Goal: Task Accomplishment & Management: Manage account settings

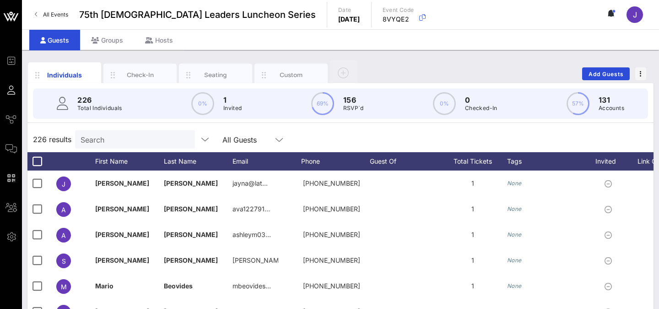
click at [40, 14] on link "All Events" at bounding box center [51, 14] width 44 height 15
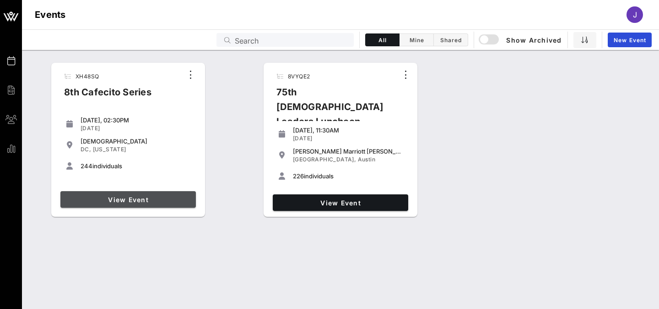
click at [147, 199] on span "View Event" at bounding box center [128, 200] width 128 height 8
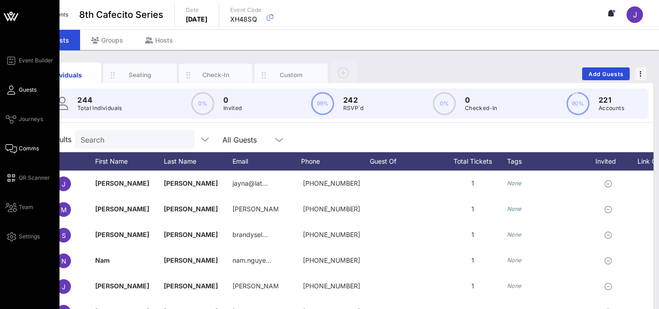
click at [22, 147] on span "Comms" at bounding box center [29, 148] width 20 height 8
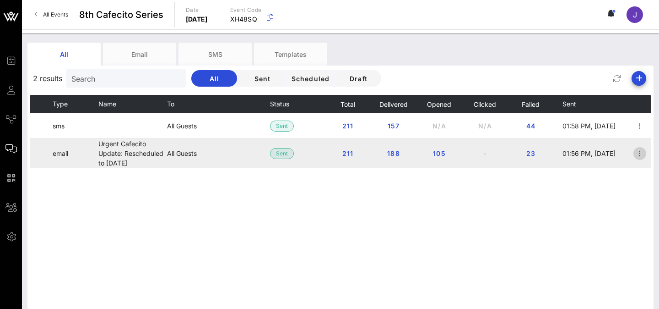
click at [642, 154] on icon "button" at bounding box center [640, 153] width 11 height 11
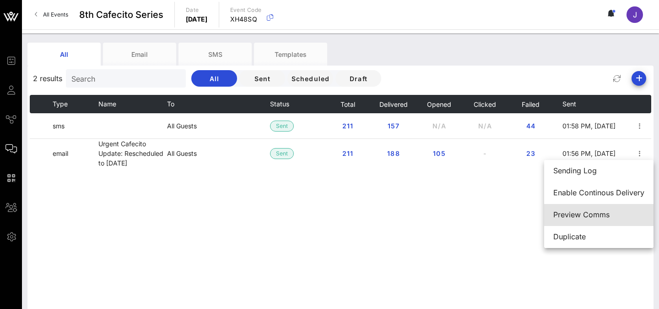
click at [596, 213] on div "Preview Comms" at bounding box center [599, 214] width 91 height 9
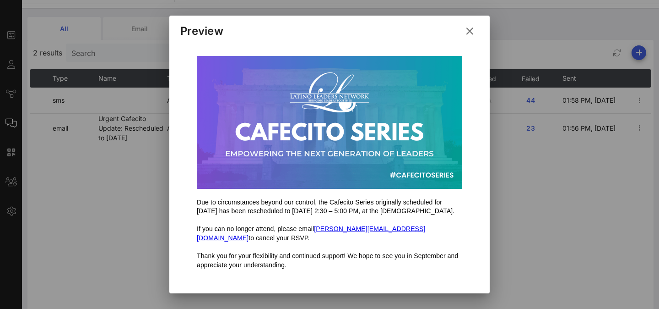
scroll to position [62, 0]
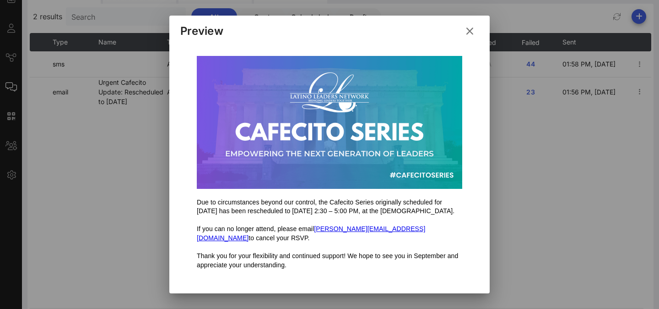
click at [468, 31] on icon at bounding box center [469, 30] width 13 height 11
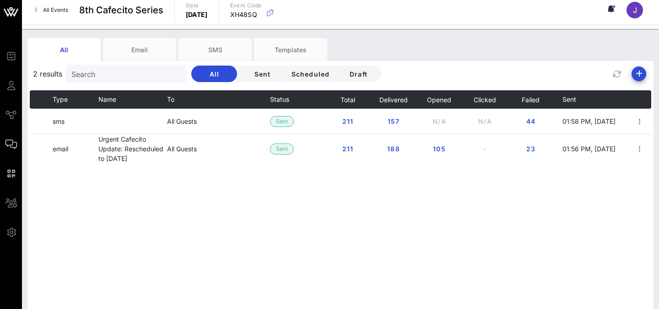
scroll to position [3, 0]
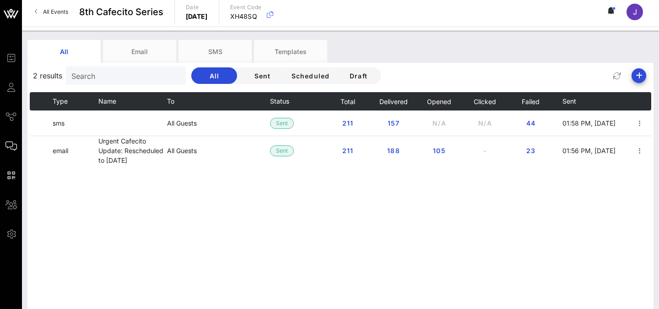
click at [35, 12] on icon at bounding box center [36, 11] width 3 height 0
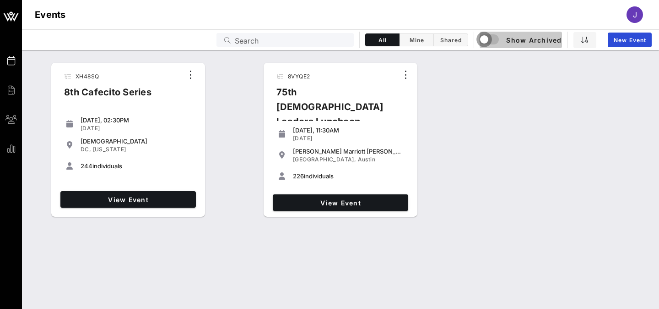
click at [488, 38] on div "button" at bounding box center [484, 39] width 13 height 13
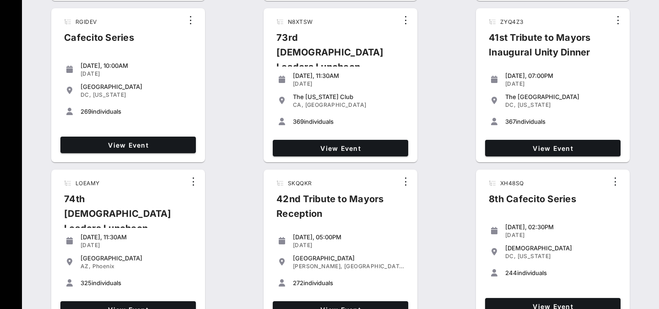
scroll to position [378, 0]
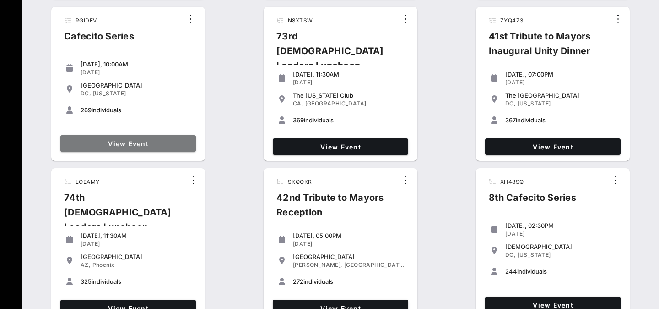
click at [154, 140] on span "View Event" at bounding box center [128, 144] width 128 height 8
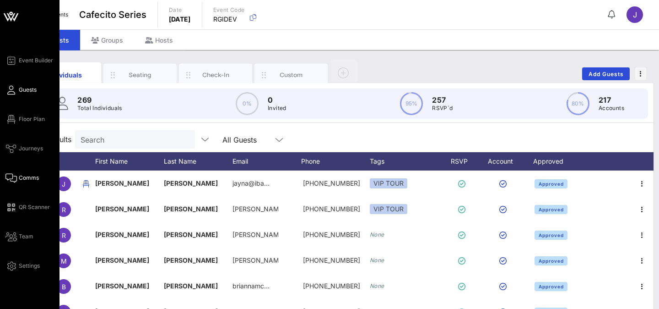
click at [19, 174] on span "Comms" at bounding box center [29, 178] width 20 height 8
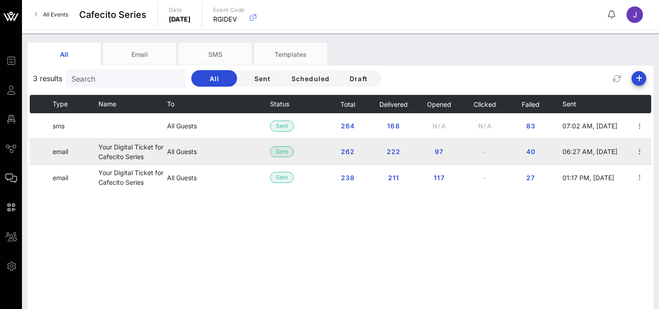
click at [156, 158] on td "Your Digital Ticket for Cafecito Series" at bounding box center [132, 152] width 69 height 26
click at [640, 149] on icon "button" at bounding box center [640, 151] width 11 height 11
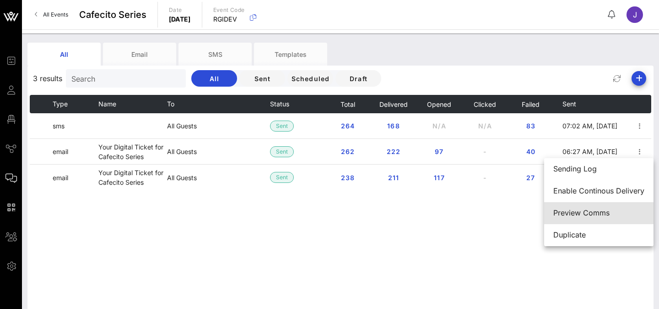
click at [592, 211] on div "Preview Comms" at bounding box center [599, 212] width 91 height 9
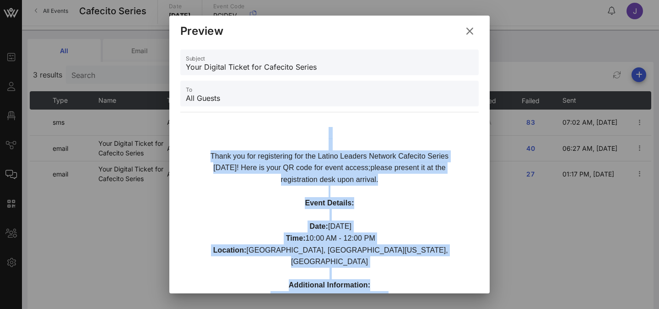
drag, startPoint x: 392, startPoint y: 218, endPoint x: 187, endPoint y: 157, distance: 214.0
click at [187, 156] on div "Thank you for registering for the Latino Leaders Network Cafecito Series today!…" at bounding box center [329, 265] width 289 height 286
copy div "Thank you for registering for the Latino Leaders Network Cafecito Series today!…"
